Goal: Task Accomplishment & Management: Complete application form

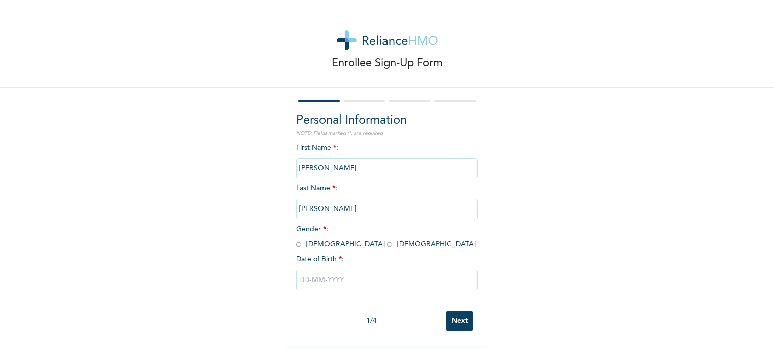
click at [298, 246] on span "Gender * : [DEMOGRAPHIC_DATA] [DEMOGRAPHIC_DATA]" at bounding box center [385, 237] width 179 height 22
click at [296, 244] on input "radio" at bounding box center [298, 245] width 5 height 10
radio input "true"
click at [342, 283] on input "text" at bounding box center [386, 280] width 181 height 20
select select "8"
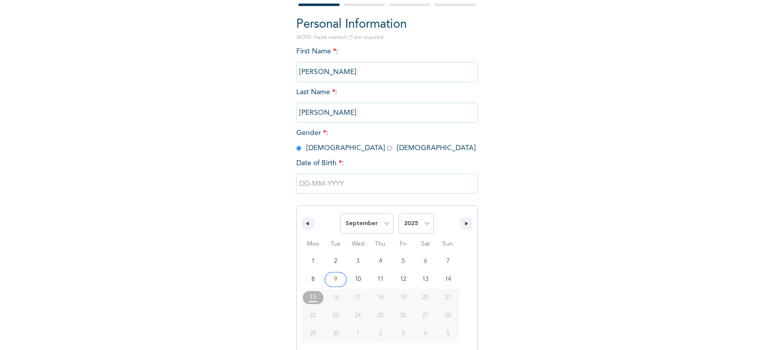
scroll to position [107, 0]
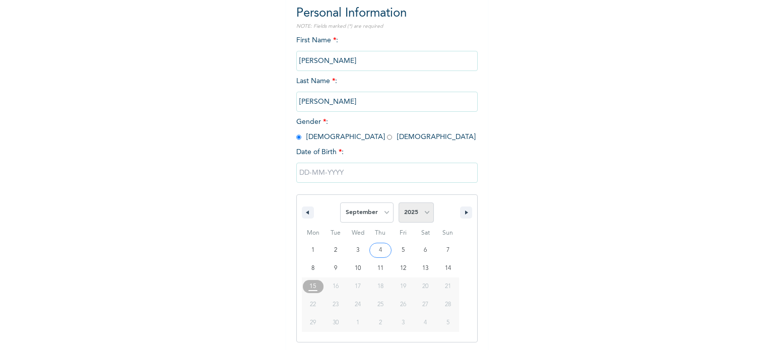
click at [421, 215] on select "2025 2024 2023 2022 2021 2020 2019 2018 2017 2016 2015 2014 2013 2012 2011 2010…" at bounding box center [415, 212] width 35 height 20
select select "1992"
click at [398, 202] on select "2025 2024 2023 2022 2021 2020 2019 2018 2017 2016 2015 2014 2013 2012 2011 2010…" at bounding box center [415, 212] width 35 height 20
click at [385, 213] on select "January February March April May June July August September October November De…" at bounding box center [366, 212] width 53 height 20
click at [340, 202] on select "January February March April May June July August September October November De…" at bounding box center [366, 212] width 53 height 20
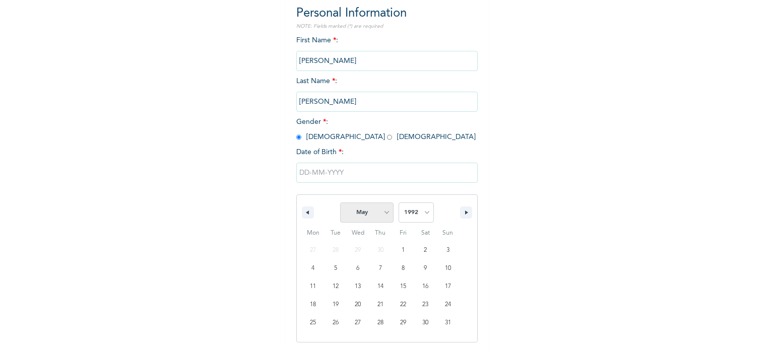
click at [377, 214] on select "January February March April May June July August September October November De…" at bounding box center [366, 212] width 53 height 20
select select "3"
click at [340, 202] on select "January February March April May June July August September October November De…" at bounding box center [366, 212] width 53 height 20
type input "[DATE]"
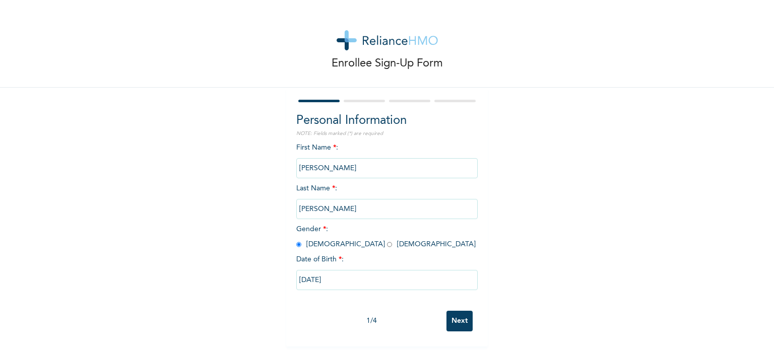
click at [501, 232] on div "Enrollee Sign-Up Form Personal Information NOTE: Fields marked (*) are required…" at bounding box center [387, 173] width 774 height 347
click at [449, 311] on input "Next" at bounding box center [459, 321] width 26 height 21
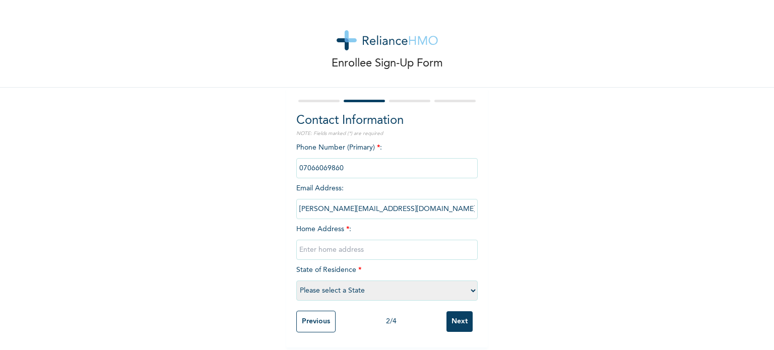
click at [386, 242] on input "text" at bounding box center [386, 250] width 181 height 20
type input "n"
type input "[STREET_ADDRESS]"
click at [417, 281] on select "Please select a State [PERSON_NAME] (FCT) [PERSON_NAME] Ibom [GEOGRAPHIC_DATA] …" at bounding box center [386, 291] width 181 height 20
select select "15"
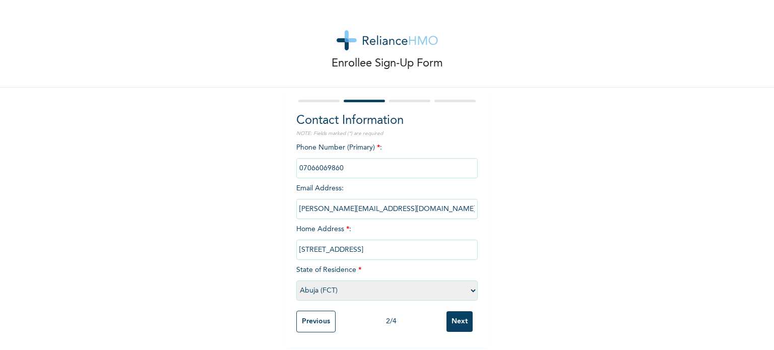
click at [296, 281] on select "Please select a State [PERSON_NAME] (FCT) [PERSON_NAME] Ibom [GEOGRAPHIC_DATA] …" at bounding box center [386, 291] width 181 height 20
click at [463, 318] on input "Next" at bounding box center [459, 321] width 26 height 21
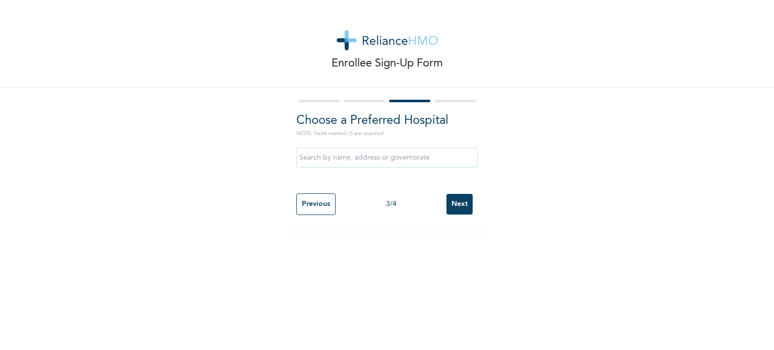
scroll to position [0, 0]
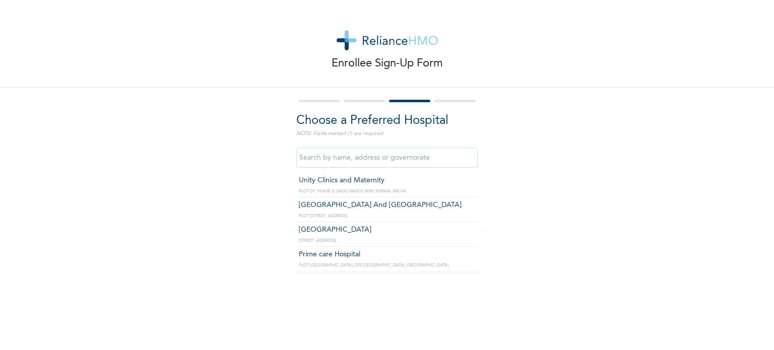
click at [394, 156] on input "text" at bounding box center [386, 158] width 181 height 20
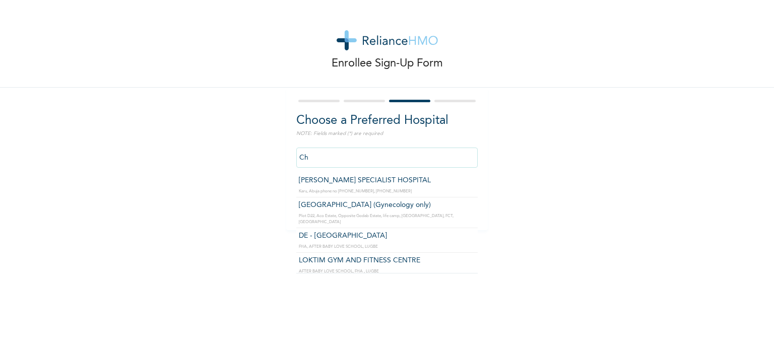
type input "Ch"
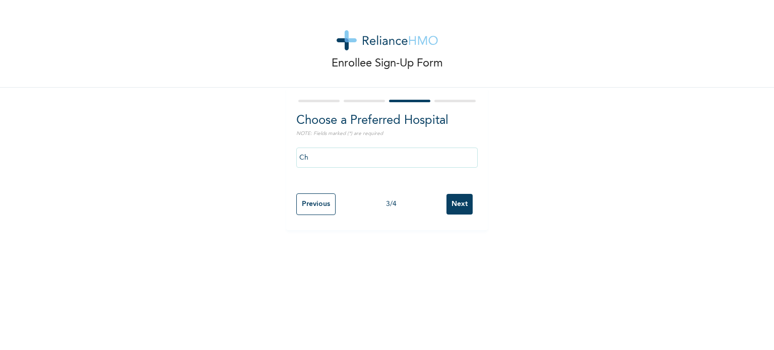
click at [515, 152] on div "Enrollee Sign-Up Form Choose a Preferred Hospital NOTE: Fields marked (*) are r…" at bounding box center [387, 115] width 774 height 230
click at [457, 204] on input "Next" at bounding box center [459, 204] width 26 height 21
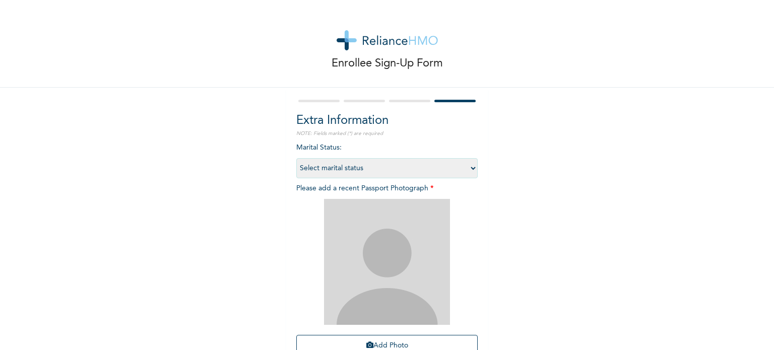
click at [449, 164] on select "Select marital status [DEMOGRAPHIC_DATA] Married [DEMOGRAPHIC_DATA] Widow/[DEMO…" at bounding box center [386, 168] width 181 height 20
select select "1"
click at [296, 158] on select "Select marital status [DEMOGRAPHIC_DATA] Married [DEMOGRAPHIC_DATA] Widow/[DEMO…" at bounding box center [386, 168] width 181 height 20
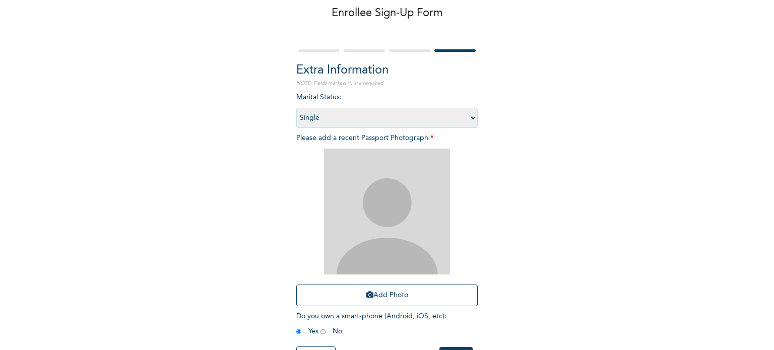
scroll to position [91, 0]
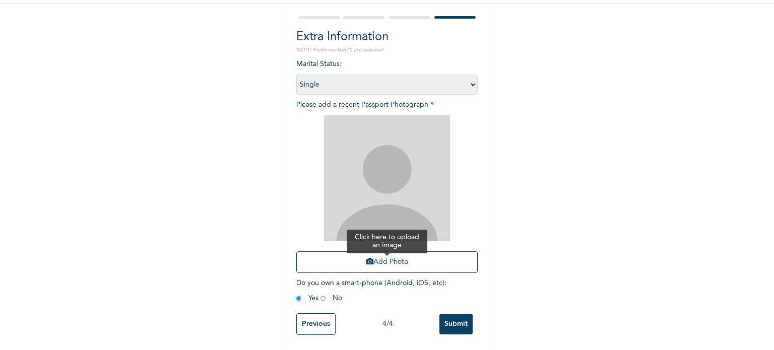
click at [389, 254] on button "Add Photo" at bounding box center [386, 262] width 181 height 22
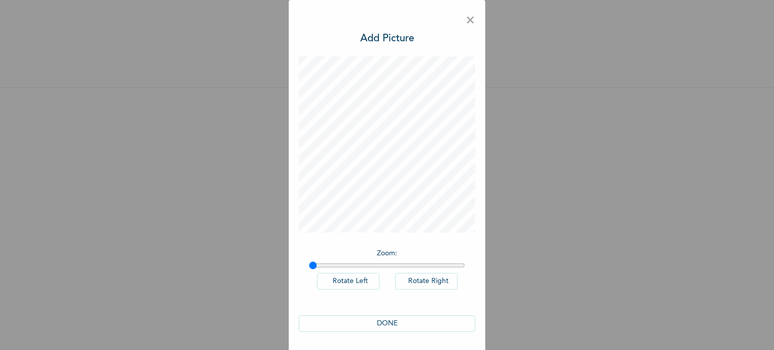
scroll to position [0, 0]
click at [401, 321] on button "DONE" at bounding box center [387, 323] width 176 height 17
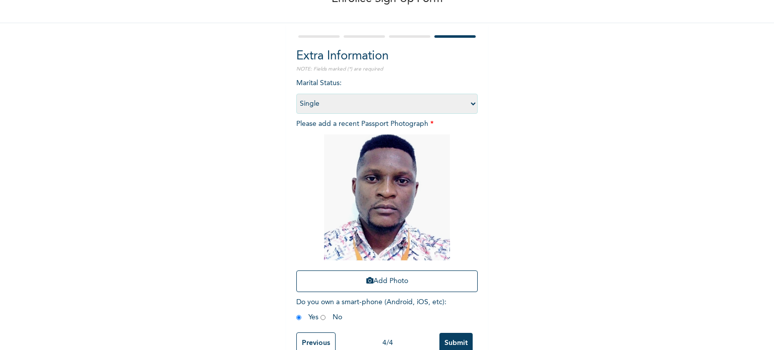
scroll to position [91, 0]
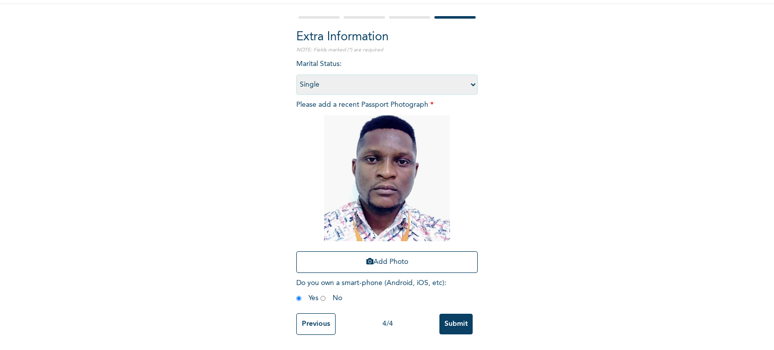
click at [461, 319] on input "Submit" at bounding box center [455, 324] width 33 height 21
